Goal: Transaction & Acquisition: Purchase product/service

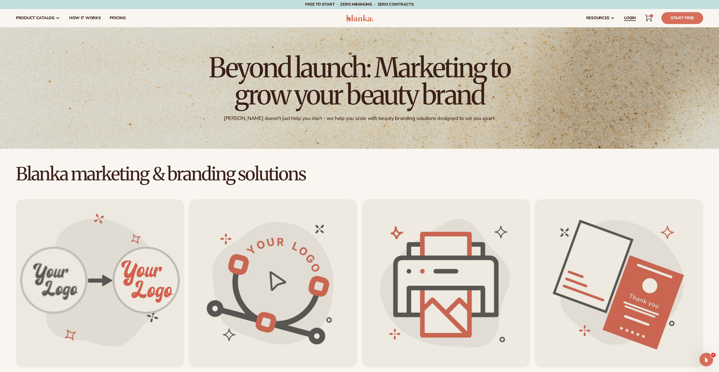
click at [629, 18] on span "LOGIN" at bounding box center [630, 18] width 12 height 5
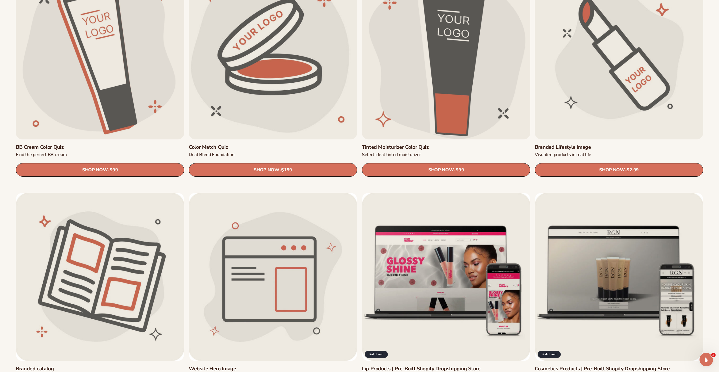
scroll to position [673, 0]
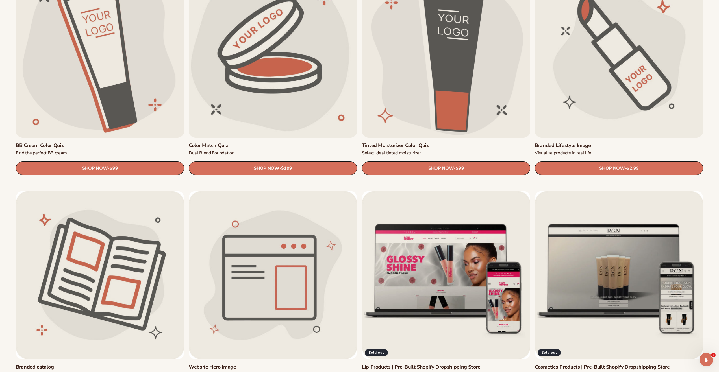
click at [578, 142] on link "Branded Lifestyle Image" at bounding box center [619, 145] width 168 height 6
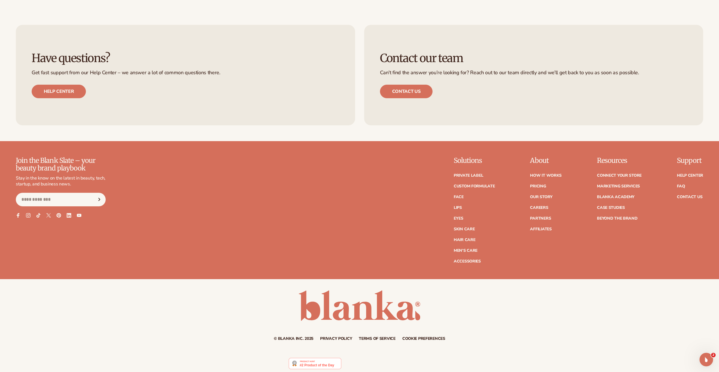
scroll to position [642, 0]
